Goal: Task Accomplishment & Management: Manage account settings

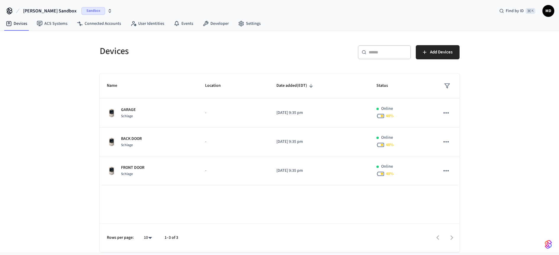
click at [81, 12] on span "Sandbox" at bounding box center [93, 11] width 24 height 8
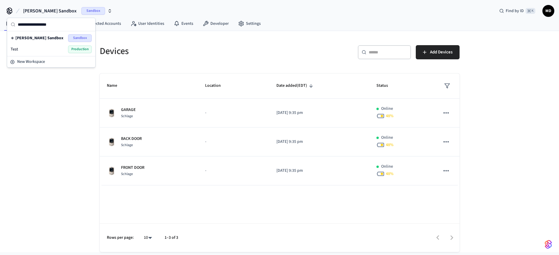
click at [73, 48] on span "Production" at bounding box center [80, 50] width 24 height 8
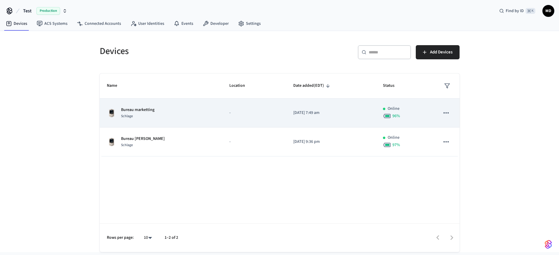
click at [447, 112] on icon "sticky table" at bounding box center [446, 113] width 8 height 8
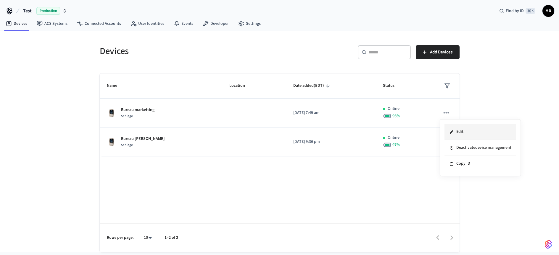
click at [460, 132] on li "Edit" at bounding box center [480, 132] width 72 height 16
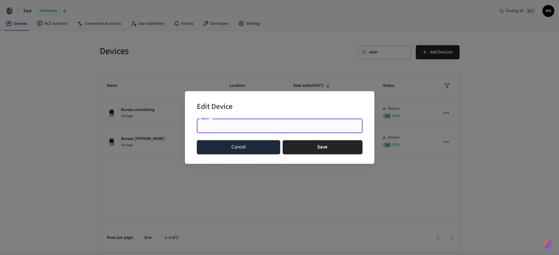
click at [252, 146] on button "Cancel" at bounding box center [239, 147] width 84 height 14
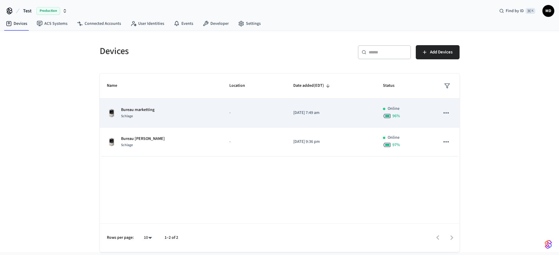
click at [251, 103] on td "-" at bounding box center [254, 113] width 64 height 29
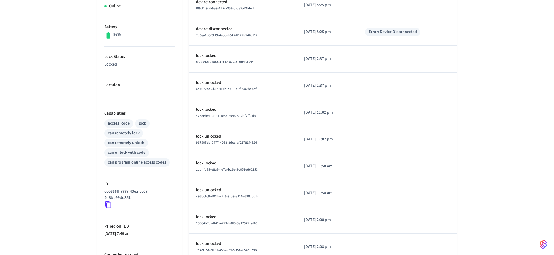
scroll to position [142, 0]
